Goal: Task Accomplishment & Management: Complete application form

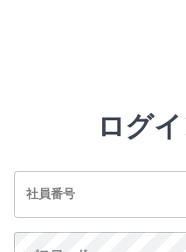
click at [127, 187] on input "社員番号" at bounding box center [153, 194] width 279 height 46
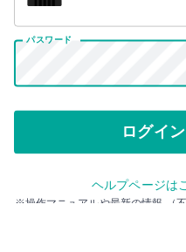
scroll to position [166, 0]
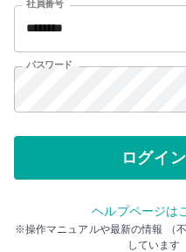
click at [151, 154] on button "ログイン" at bounding box center [153, 158] width 279 height 44
click at [134, 156] on button "ログイン" at bounding box center [153, 158] width 279 height 44
click at [93, 31] on input "*******" at bounding box center [153, 28] width 279 height 46
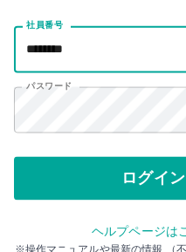
scroll to position [142, 0]
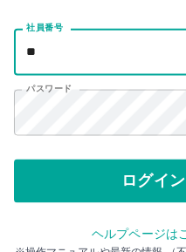
type input "*"
type input "*******"
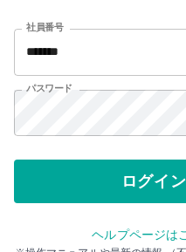
click at [151, 182] on button "ログイン" at bounding box center [153, 182] width 279 height 44
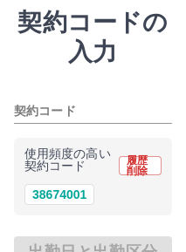
scroll to position [97, 0]
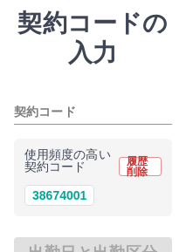
click at [75, 203] on button "38674001" at bounding box center [59, 195] width 70 height 21
type input "********"
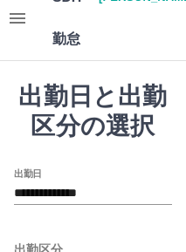
click at [20, 19] on icon "button" at bounding box center [18, 18] width 16 height 10
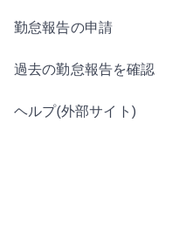
click at [143, 73] on span "過去の勤怠報告を確認" at bounding box center [139, 69] width 251 height 21
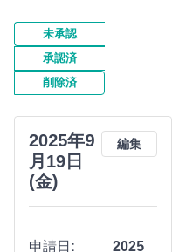
scroll to position [165, 0]
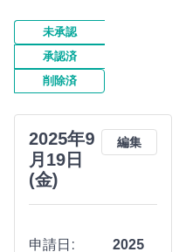
click at [89, 82] on button "削除済" at bounding box center [59, 81] width 91 height 24
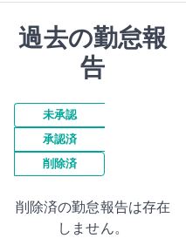
scroll to position [84, 0]
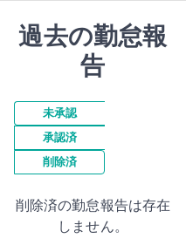
click at [87, 162] on button "削除済" at bounding box center [59, 162] width 91 height 24
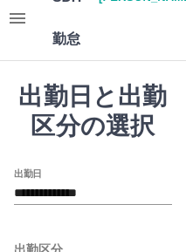
click at [17, 17] on icon "button" at bounding box center [18, 18] width 16 height 10
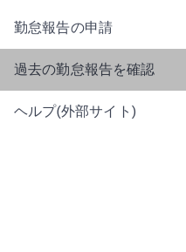
click at [142, 72] on span "過去の勤怠報告を確認" at bounding box center [139, 69] width 251 height 21
